Goal: Task Accomplishment & Management: Manage account settings

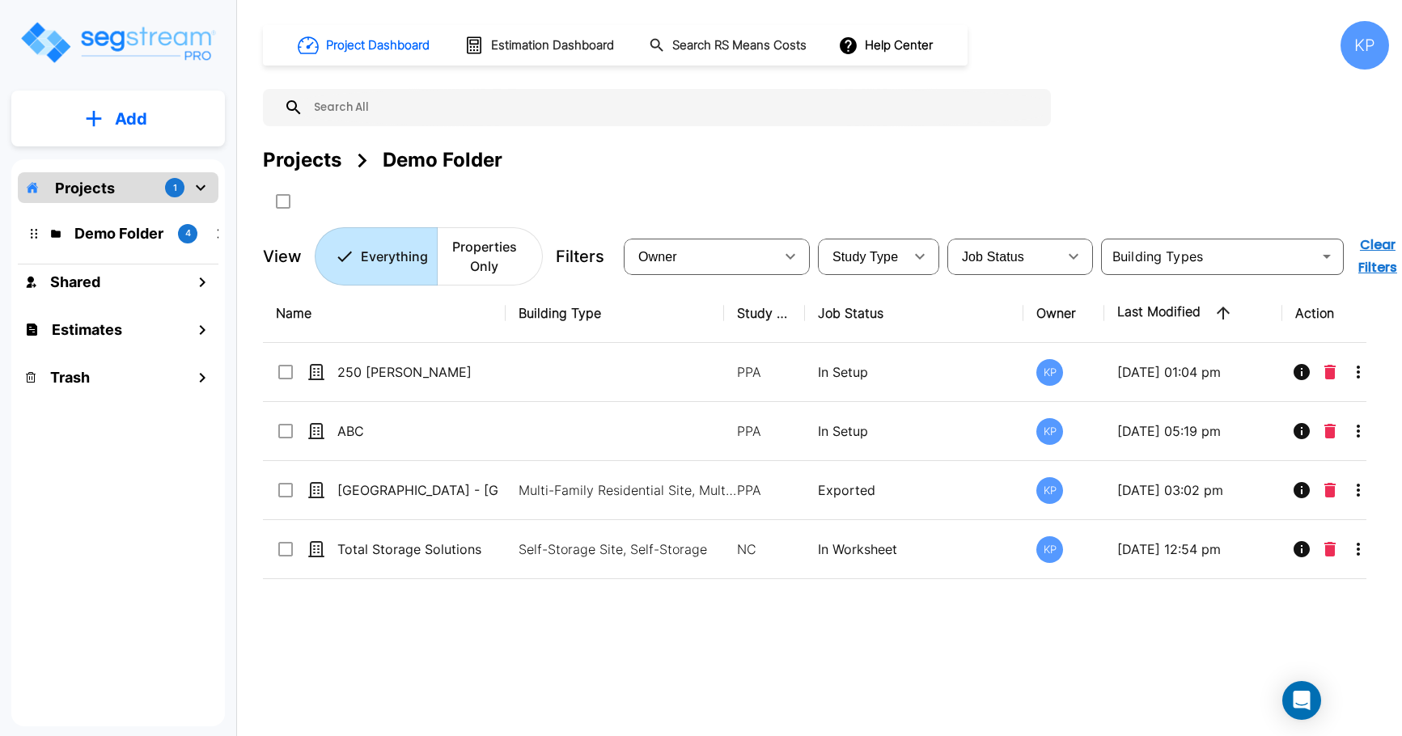
click at [141, 177] on div "Projects 1" at bounding box center [118, 187] width 201 height 31
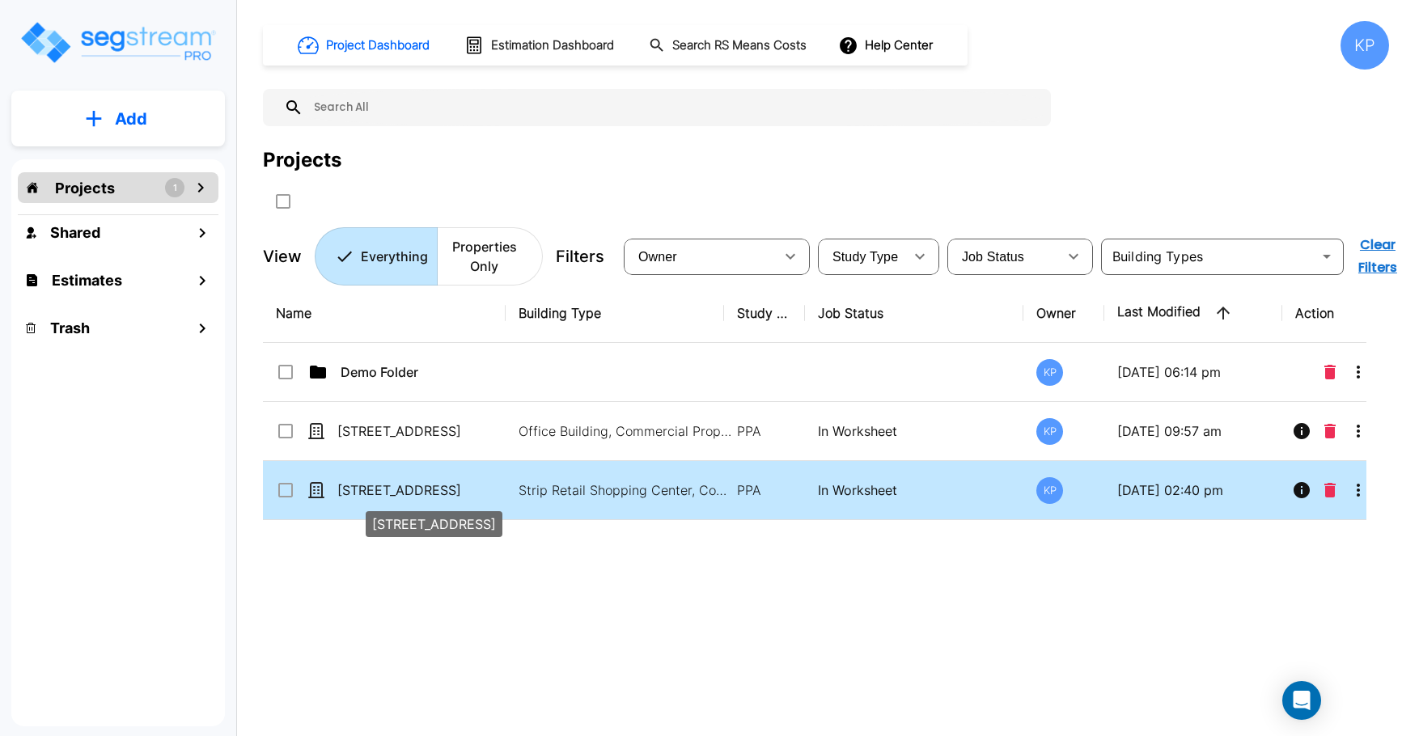
click at [384, 497] on p "[STREET_ADDRESS]" at bounding box center [418, 490] width 162 height 19
click at [384, 493] on p "6412 Tupelo Dr" at bounding box center [418, 490] width 162 height 19
checkbox input "false"
click at [384, 493] on p "6412 Tupelo Dr" at bounding box center [418, 490] width 162 height 19
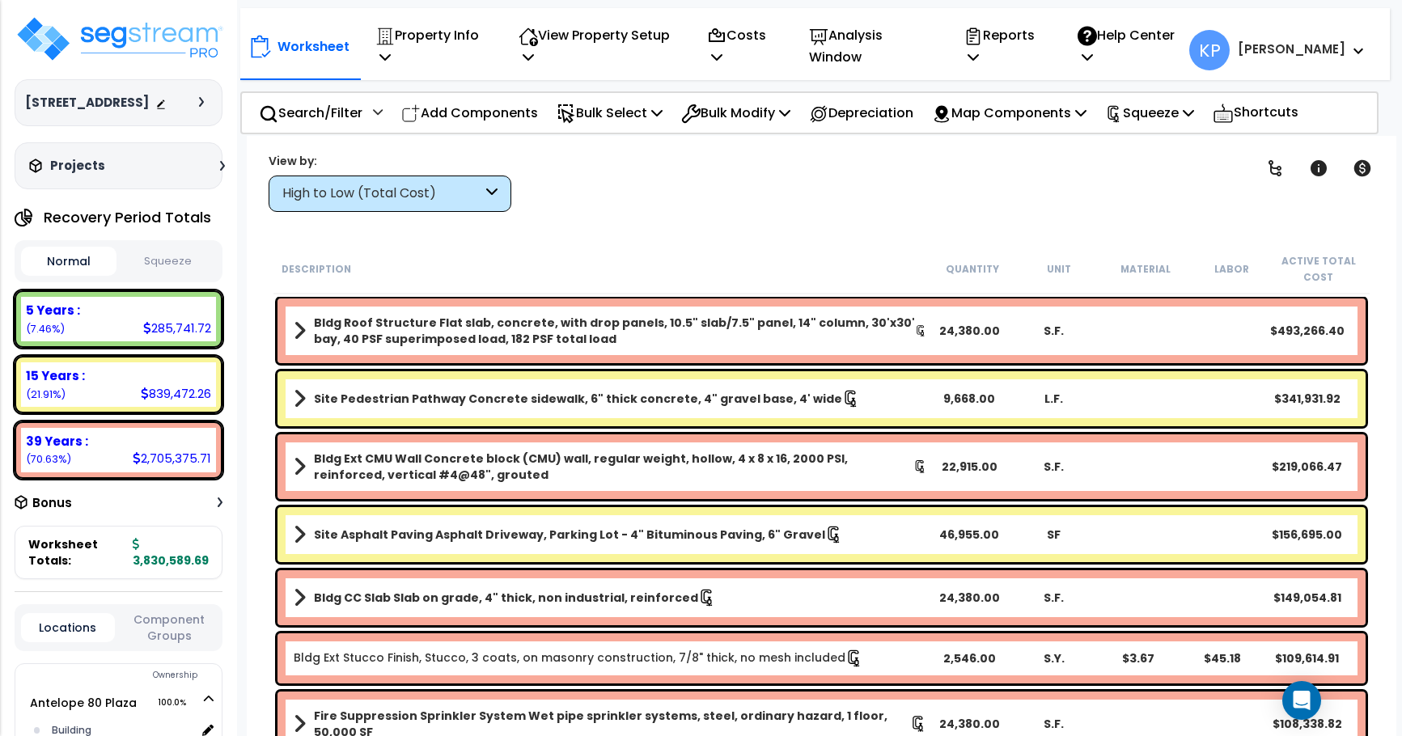
click at [185, 270] on button "Squeeze" at bounding box center [168, 262] width 95 height 28
click at [61, 273] on button "Normal" at bounding box center [68, 262] width 95 height 28
click at [165, 268] on button "Squeeze" at bounding box center [168, 262] width 95 height 28
click at [185, 176] on div "Projects Recent/In-folder Properties" at bounding box center [119, 165] width 208 height 47
click at [218, 174] on div "Projects" at bounding box center [129, 166] width 208 height 16
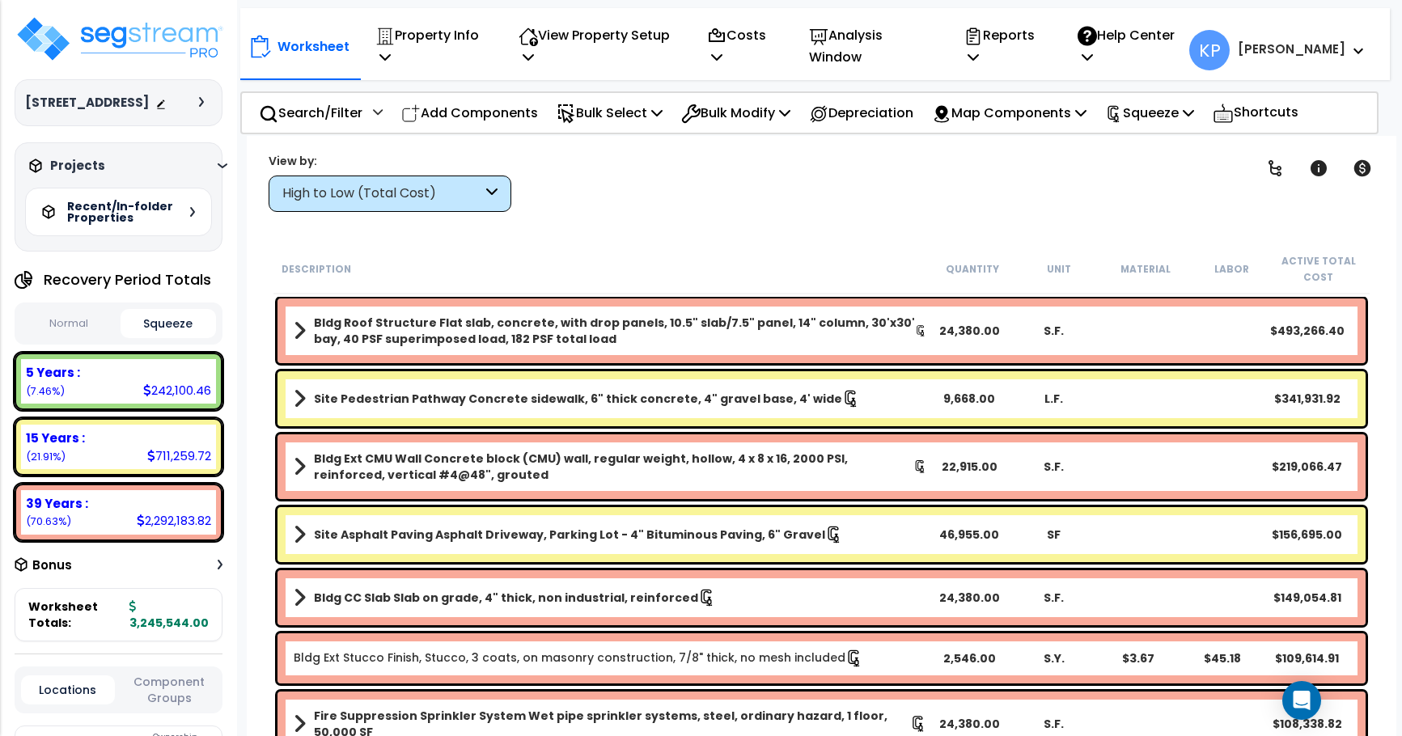
click at [208, 98] on div at bounding box center [205, 102] width 13 height 10
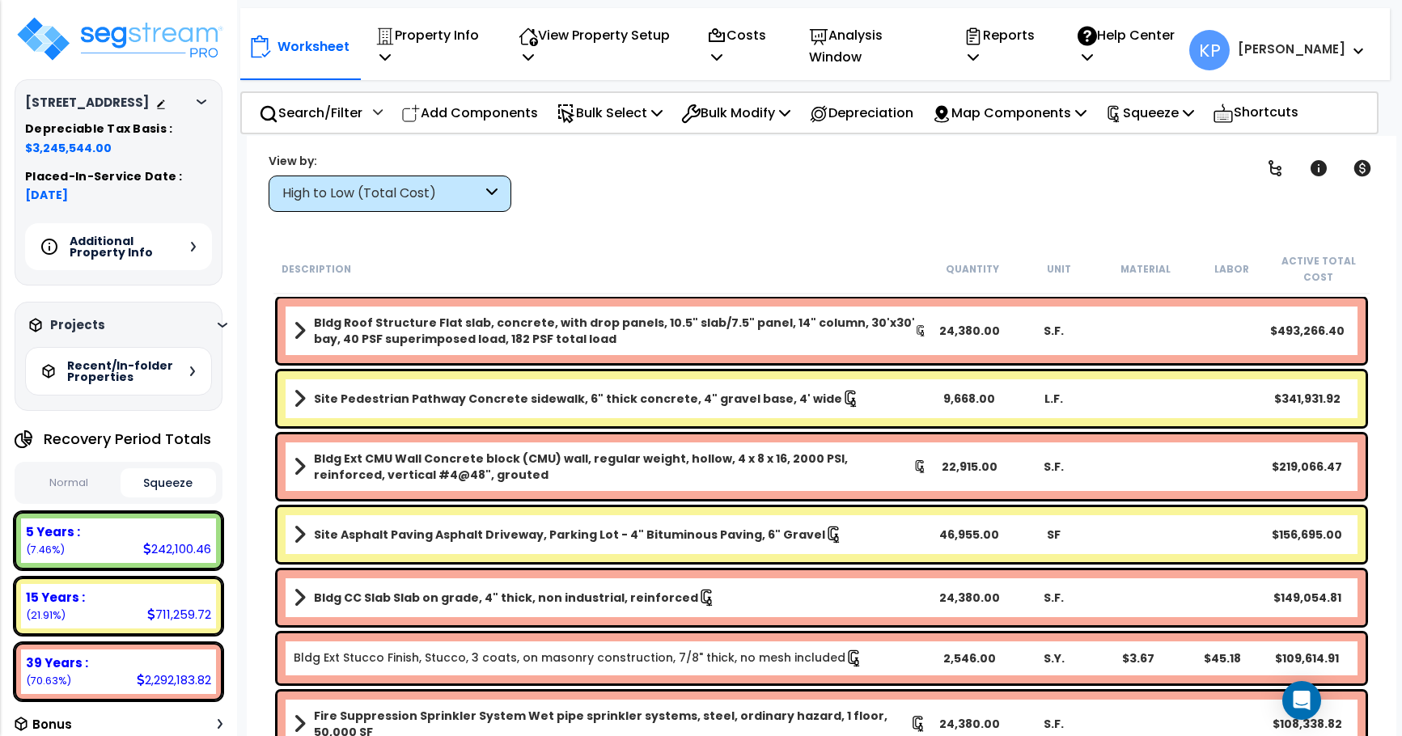
click at [208, 98] on div at bounding box center [205, 102] width 13 height 10
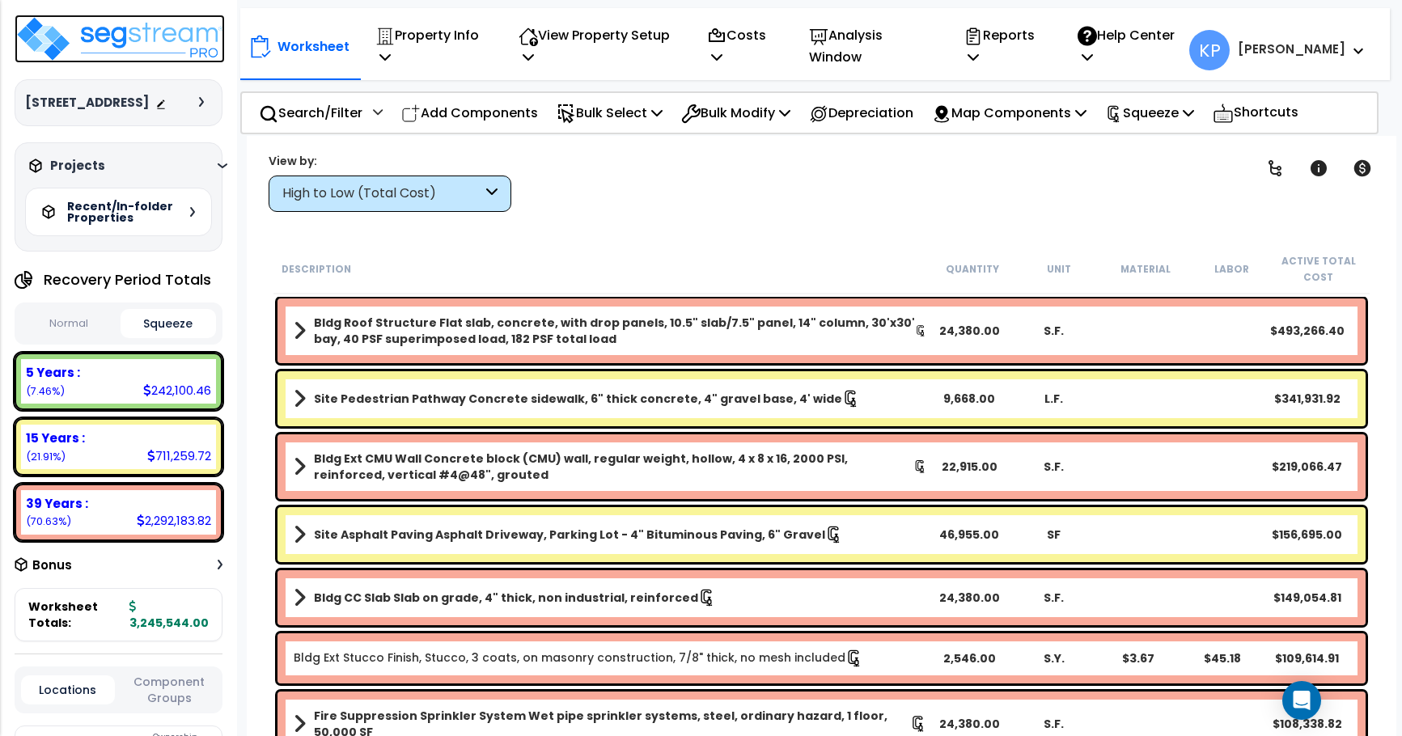
click at [128, 51] on img at bounding box center [120, 39] width 210 height 49
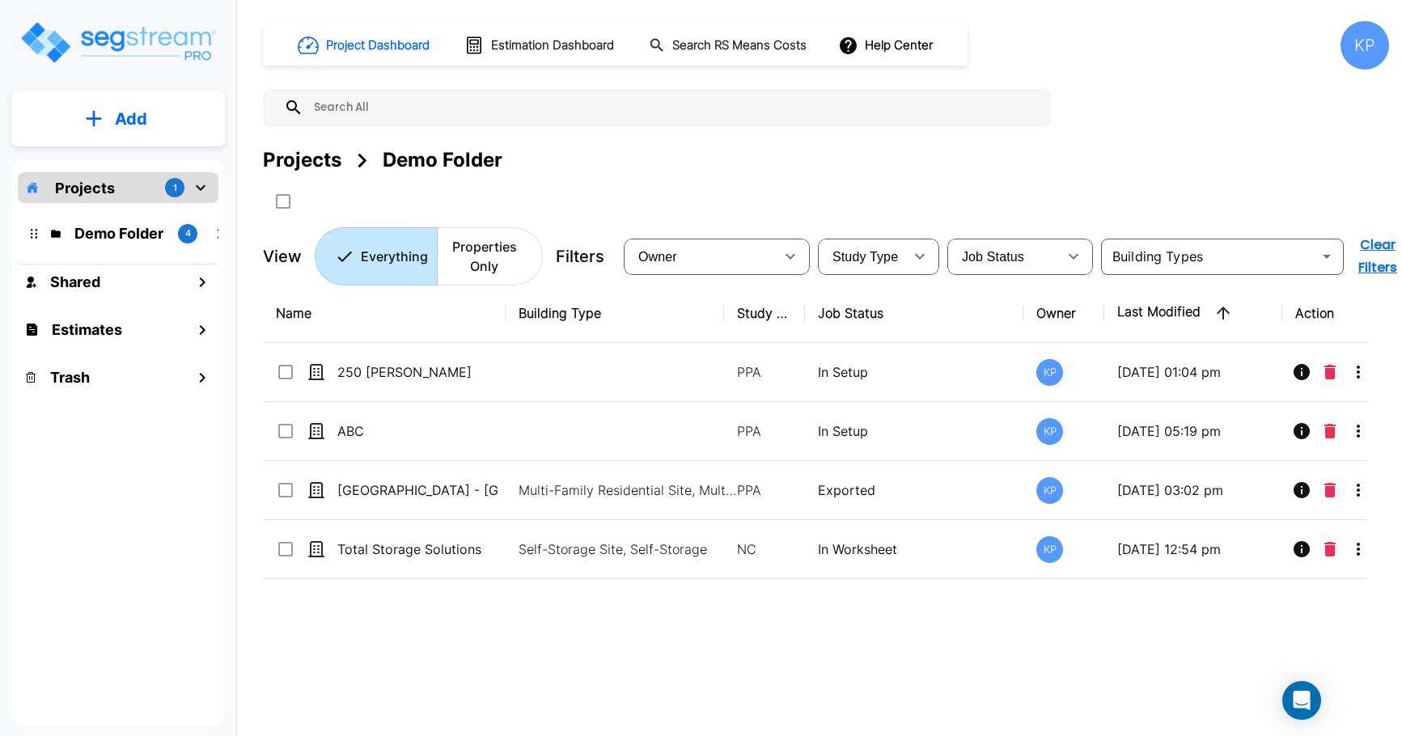
click at [138, 192] on div "Projects 1" at bounding box center [118, 187] width 201 height 31
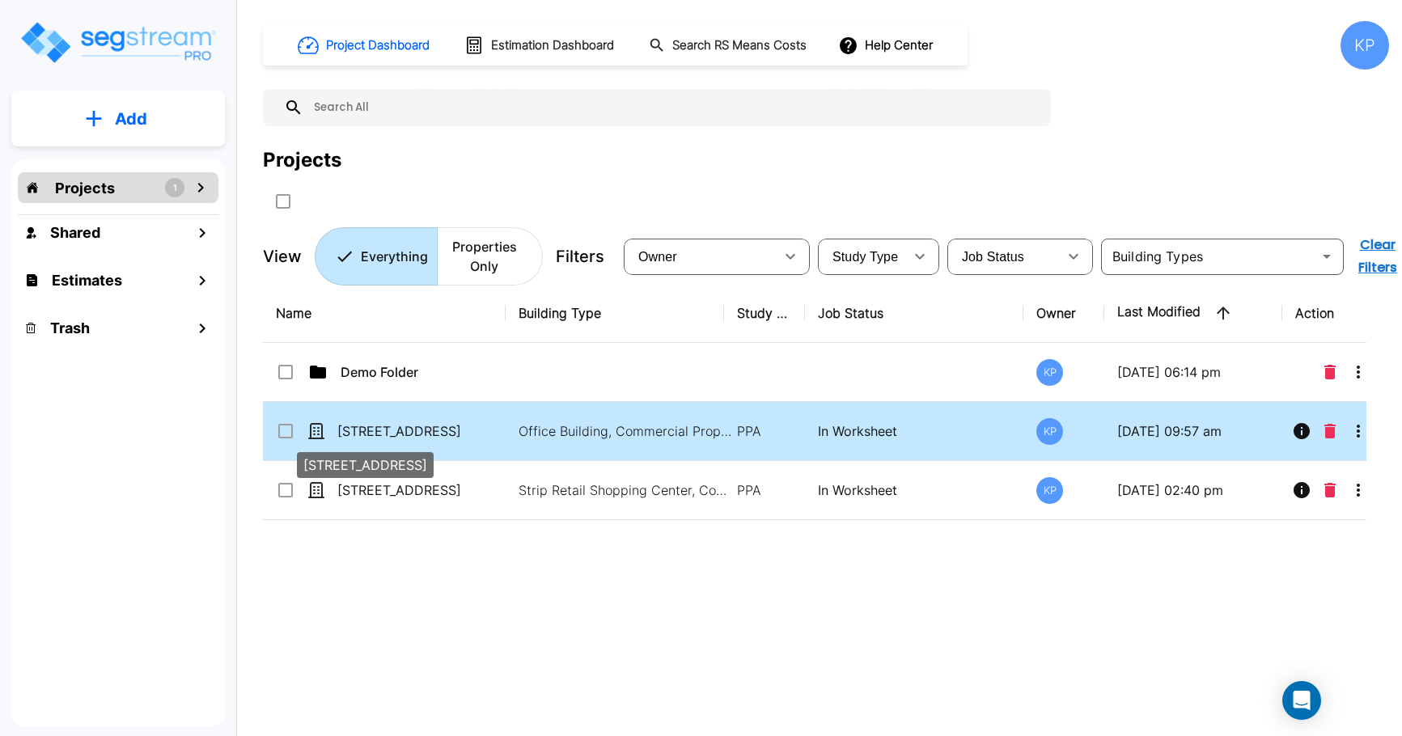
click at [377, 434] on p "[STREET_ADDRESS]" at bounding box center [418, 431] width 162 height 19
click at [396, 427] on p "[STREET_ADDRESS]" at bounding box center [418, 431] width 162 height 19
checkbox input "true"
click at [396, 427] on p "[STREET_ADDRESS]" at bounding box center [418, 431] width 162 height 19
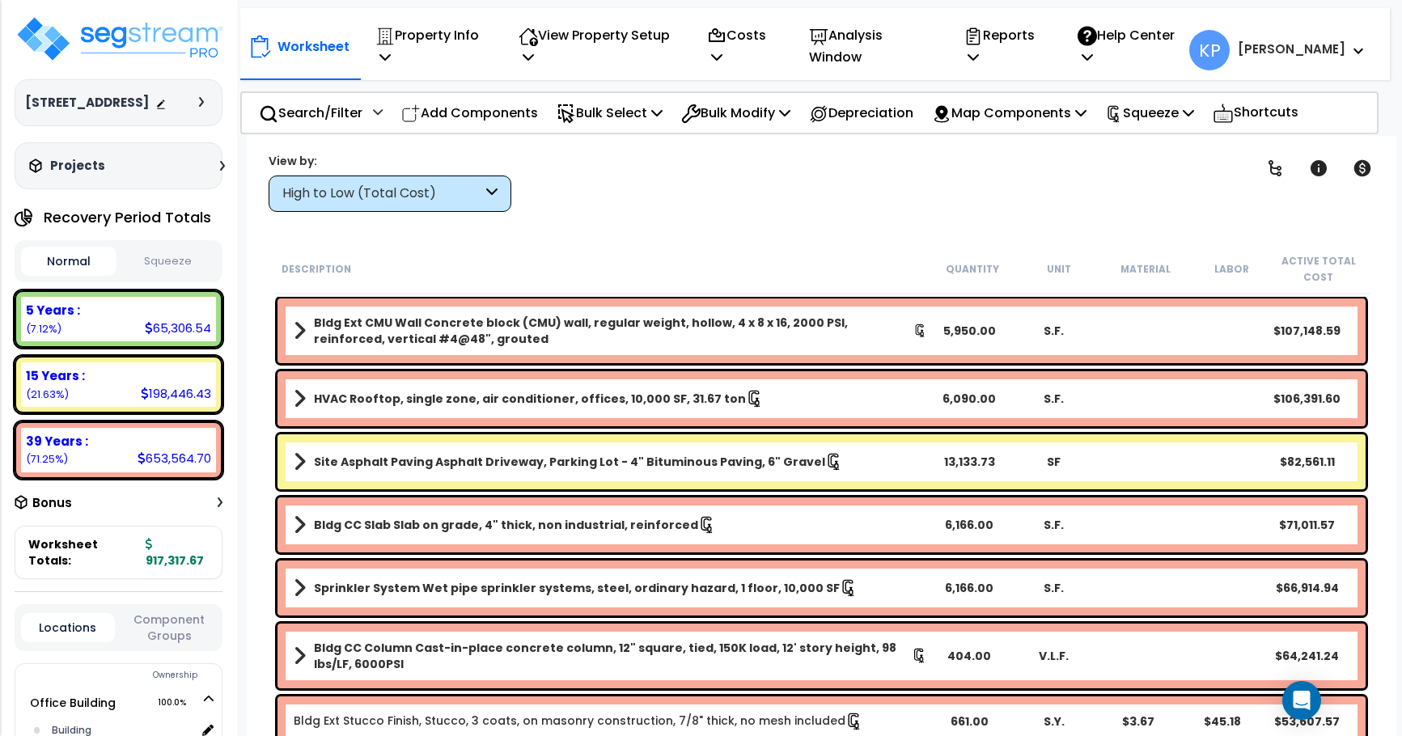
click at [171, 276] on button "Squeeze" at bounding box center [168, 262] width 95 height 28
click at [460, 45] on p "Property Info" at bounding box center [429, 46] width 109 height 44
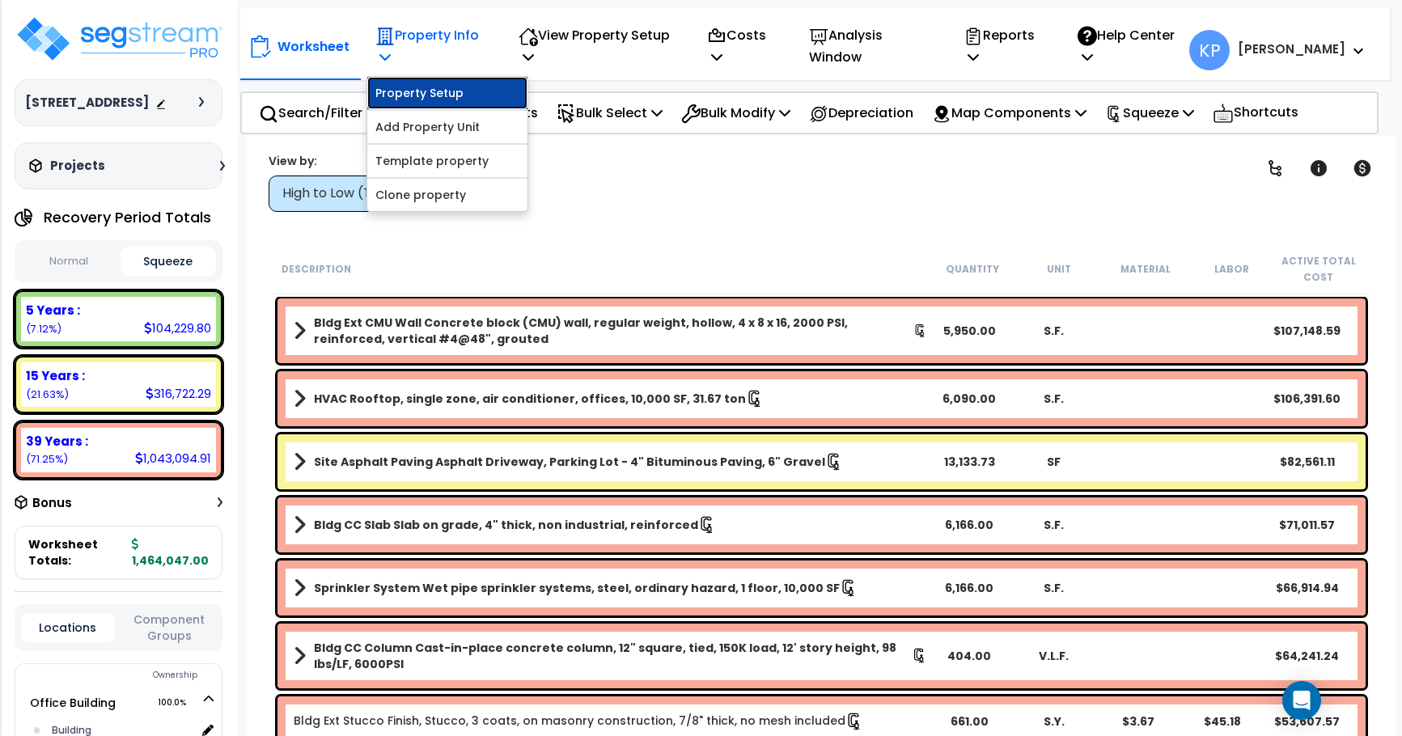
click at [443, 84] on link "Property Setup" at bounding box center [447, 93] width 160 height 32
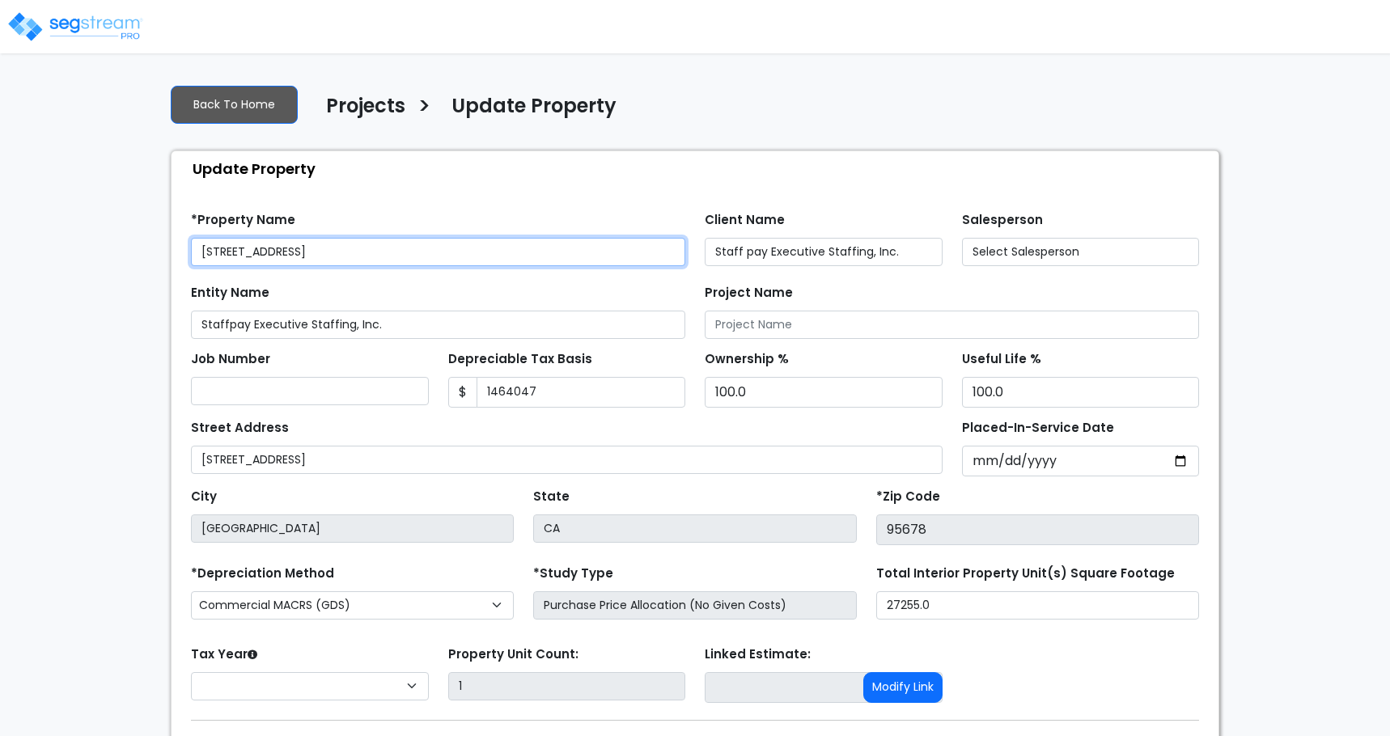
type input "1,464,047"
select select "2024"
